Goal: Find specific page/section: Find specific page/section

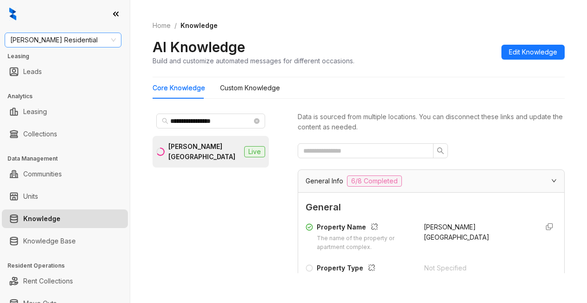
scroll to position [1392, 0]
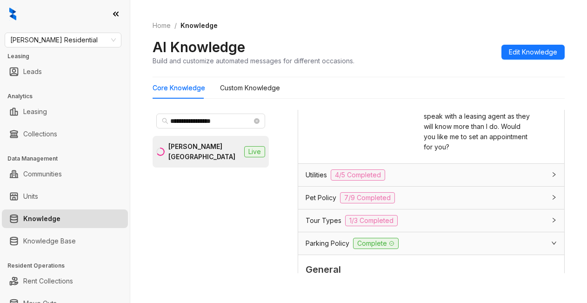
click at [85, 32] on div "[PERSON_NAME] Residential Leasing Leads Analytics Leasing Collections Data Mana…" at bounding box center [65, 151] width 130 height 303
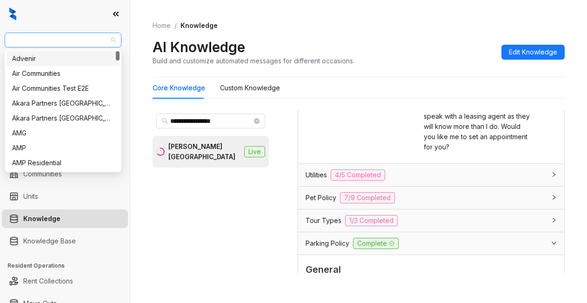
click at [82, 40] on span "[PERSON_NAME] Residential" at bounding box center [63, 40] width 106 height 14
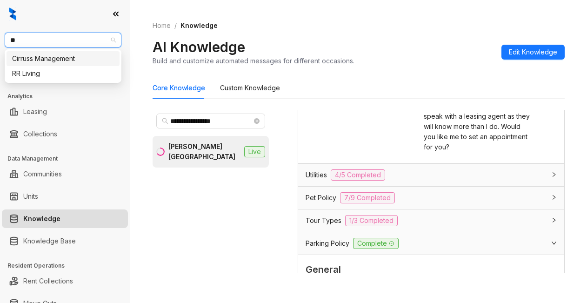
type input "**"
click at [67, 65] on div "RR Living" at bounding box center [63, 58] width 113 height 15
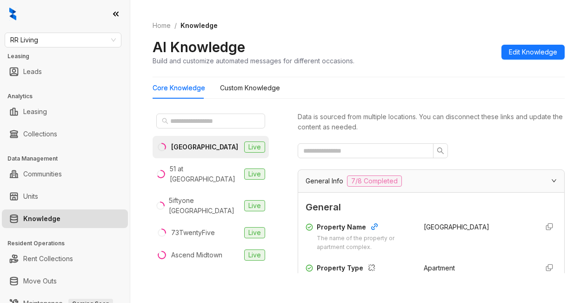
click at [389, 34] on div "Home / Knowledge AI Knowledge Build and customize automated messages for differ…" at bounding box center [359, 43] width 412 height 68
click at [195, 122] on input "text" at bounding box center [211, 121] width 82 height 10
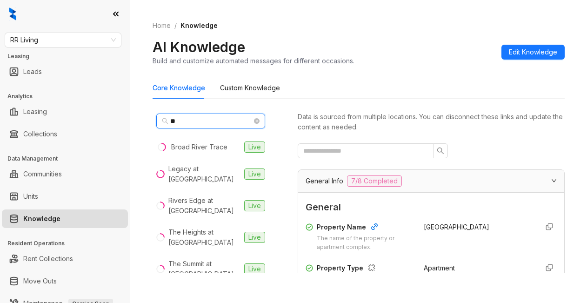
type input "*"
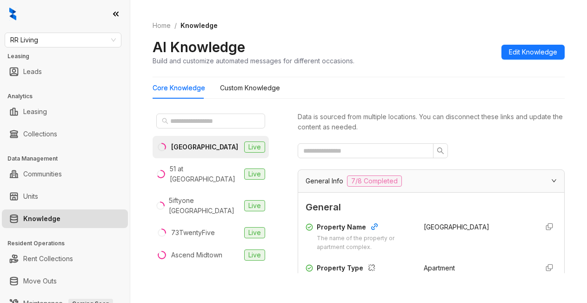
click at [388, 30] on ol "Home / Knowledge" at bounding box center [359, 25] width 412 height 10
click at [169, 292] on div "Home / Knowledge AI Knowledge Build and customize automated messages for differ…" at bounding box center [358, 151] width 457 height 303
click at [5, 13] on div at bounding box center [65, 14] width 130 height 28
click at [62, 39] on span "RR Living" at bounding box center [63, 40] width 106 height 14
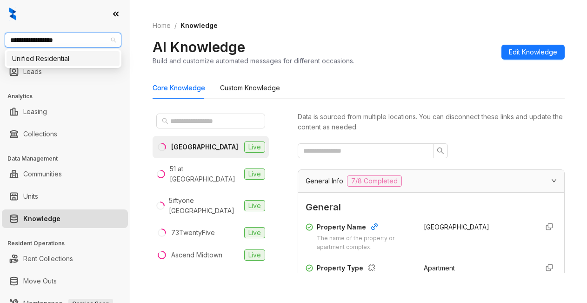
type input "**********"
click at [90, 61] on div "Unified Residential" at bounding box center [63, 59] width 102 height 10
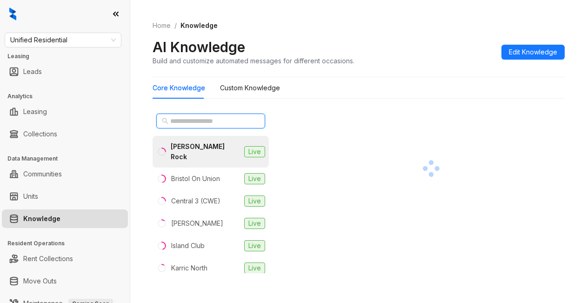
click at [215, 118] on input "text" at bounding box center [211, 121] width 82 height 10
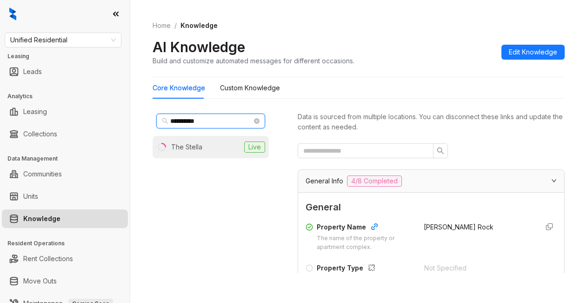
type input "**********"
click at [228, 153] on li "The Stella Live" at bounding box center [211, 147] width 116 height 22
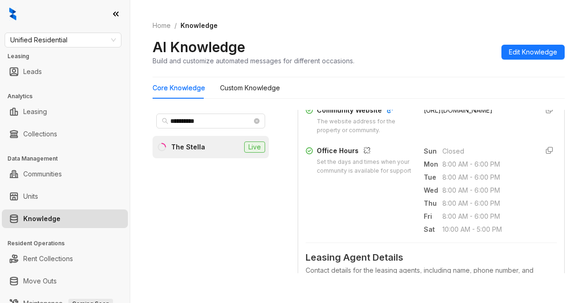
scroll to position [326, 0]
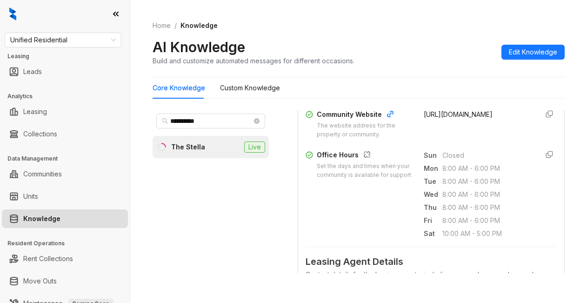
click at [8, 290] on ul "Move Outs" at bounding box center [65, 281] width 130 height 22
click at [78, 44] on span "Unified Residential" at bounding box center [63, 40] width 106 height 14
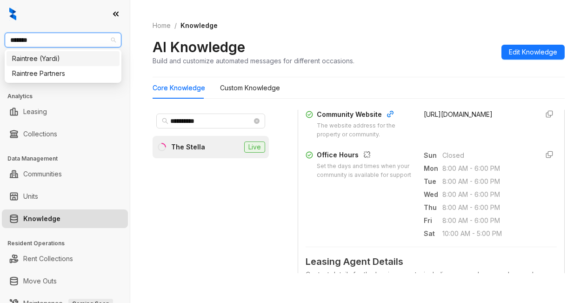
type input "********"
click at [74, 79] on div "Raintree Partners" at bounding box center [63, 73] width 113 height 15
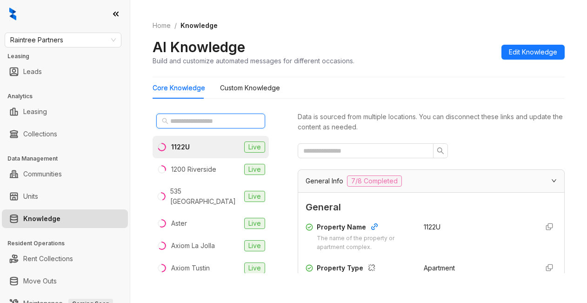
click at [182, 122] on input "text" at bounding box center [211, 121] width 82 height 10
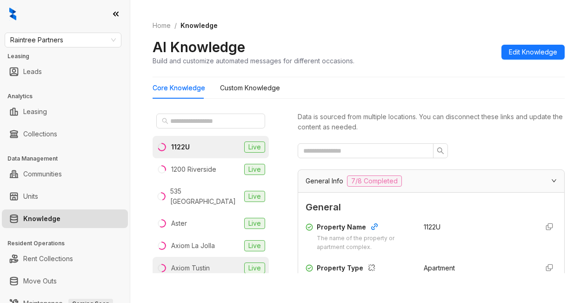
click at [213, 258] on li "Axiom Tustin Live" at bounding box center [211, 268] width 116 height 22
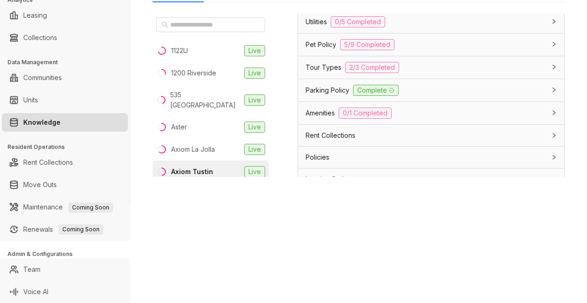
scroll to position [837, 0]
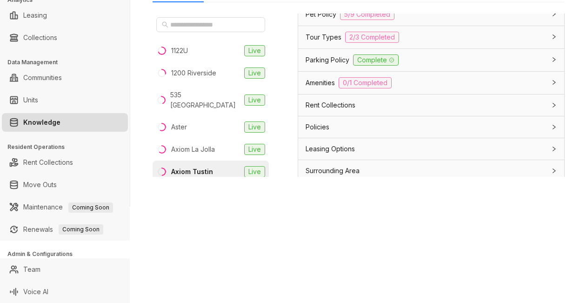
click at [328, 20] on span "Pet Policy" at bounding box center [321, 14] width 31 height 10
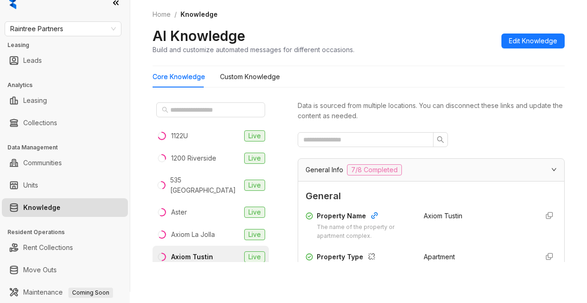
scroll to position [0, 0]
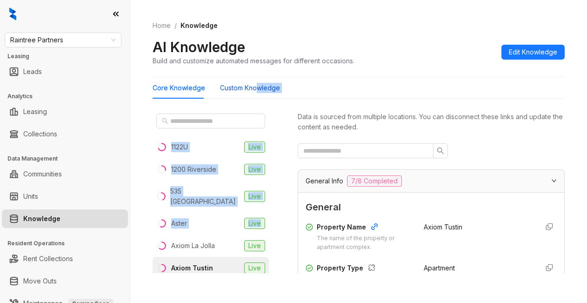
drag, startPoint x: 257, startPoint y: 87, endPoint x: 279, endPoint y: 235, distance: 150.0
click at [281, 228] on div "Core Knowledge Custom Knowledge 1122U Live 1200 Riverside Live 535 Hobart Live …" at bounding box center [359, 179] width 412 height 204
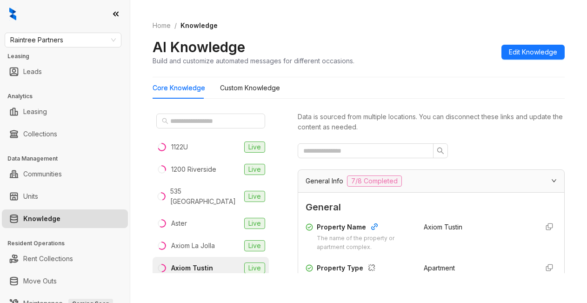
click at [181, 263] on div "Axiom Tustin" at bounding box center [192, 268] width 42 height 10
click at [184, 263] on div "Axiom Tustin" at bounding box center [192, 268] width 42 height 10
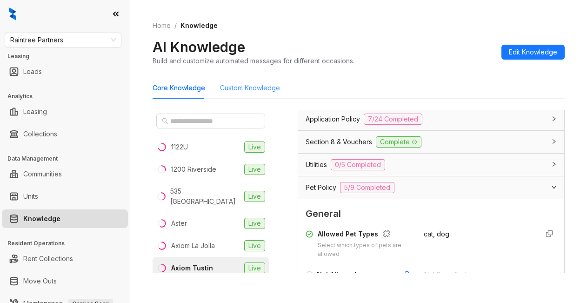
scroll to position [744, 0]
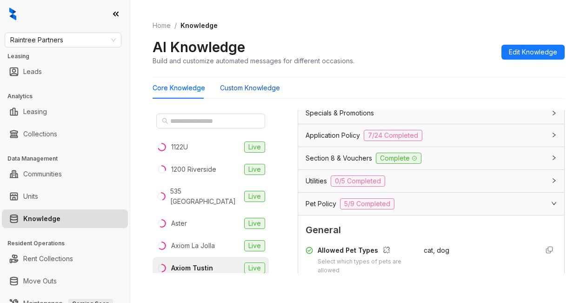
click at [225, 87] on Knowledge "Custom Knowledge" at bounding box center [250, 88] width 60 height 10
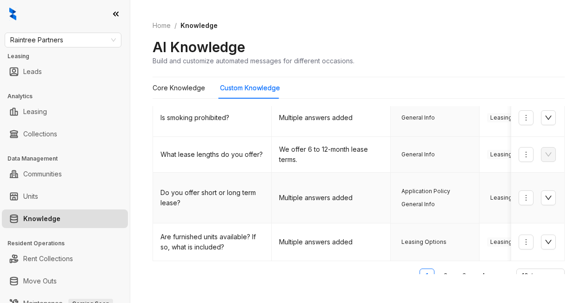
scroll to position [350, 0]
click at [439, 268] on link "2" at bounding box center [446, 275] width 14 height 14
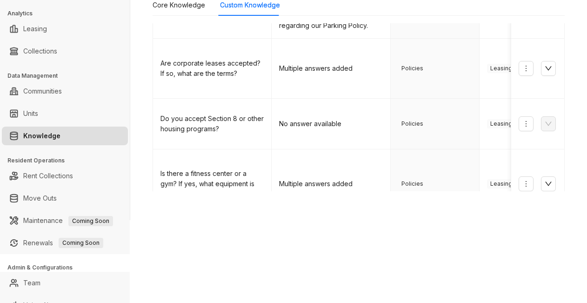
scroll to position [93, 0]
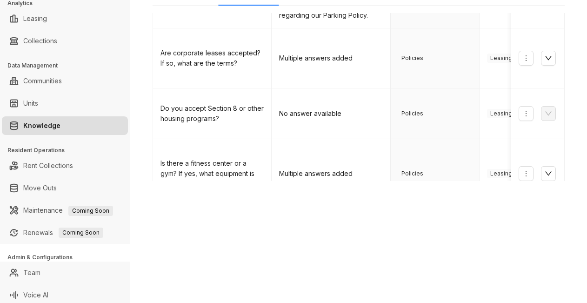
click at [457, 216] on link "3" at bounding box center [464, 223] width 14 height 14
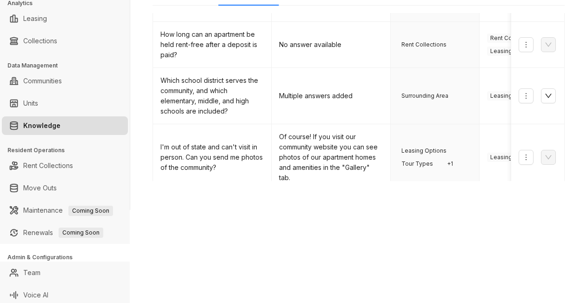
scroll to position [96, 0]
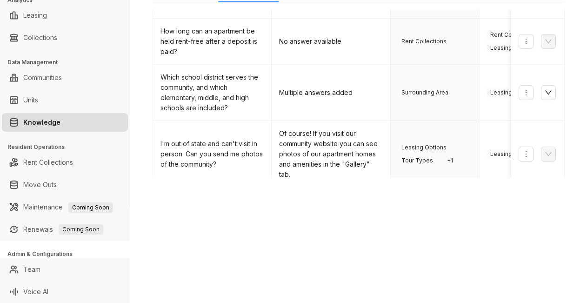
click at [476, 195] on link "4" at bounding box center [483, 202] width 14 height 14
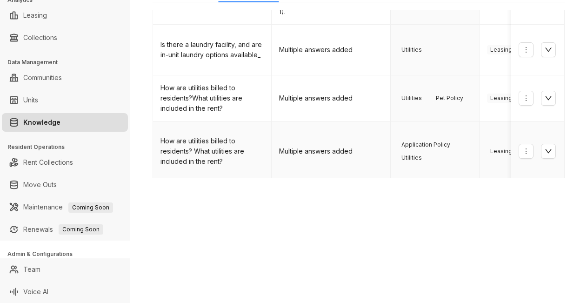
scroll to position [100, 0]
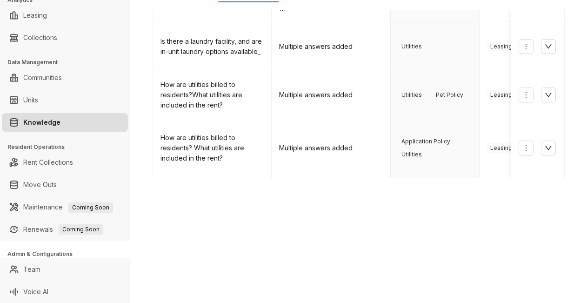
drag, startPoint x: 388, startPoint y: 213, endPoint x: 477, endPoint y: 155, distance: 106.5
click at [388, 213] on div "Raintree Partners Leasing Leads Analytics Leasing Collections Data Management C…" at bounding box center [293, 151] width 587 height 303
